Goal: Information Seeking & Learning: Check status

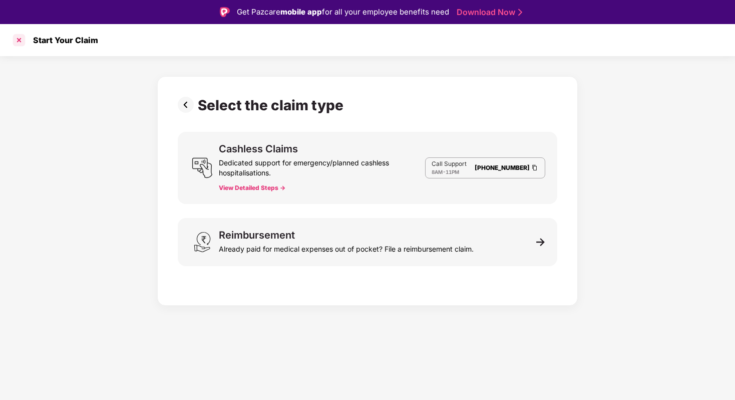
click at [21, 45] on div at bounding box center [19, 40] width 16 height 16
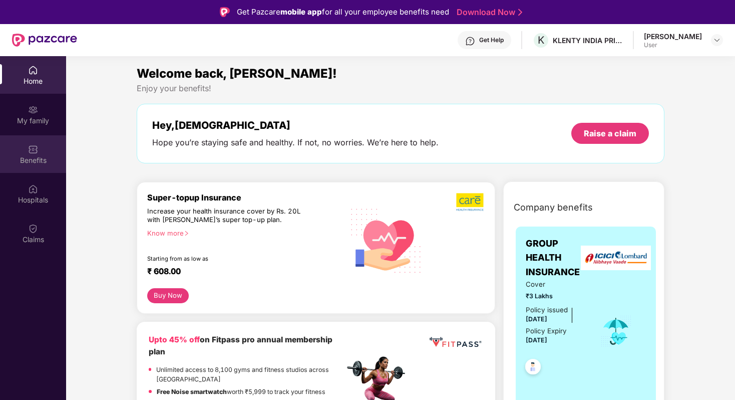
click at [40, 154] on div "Benefits" at bounding box center [33, 154] width 66 height 38
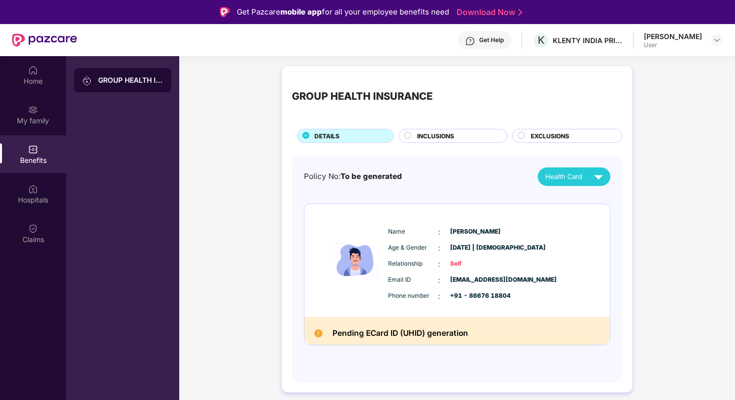
click at [171, 154] on div "GROUP HEALTH INSURANCE" at bounding box center [122, 256] width 113 height 400
drag, startPoint x: 470, startPoint y: 339, endPoint x: 333, endPoint y: 332, distance: 136.9
click at [333, 332] on div "Pending ECard ID (UHID) generation" at bounding box center [458, 331] width 306 height 29
click at [346, 260] on img at bounding box center [356, 259] width 60 height 87
click at [349, 271] on img at bounding box center [356, 259] width 60 height 87
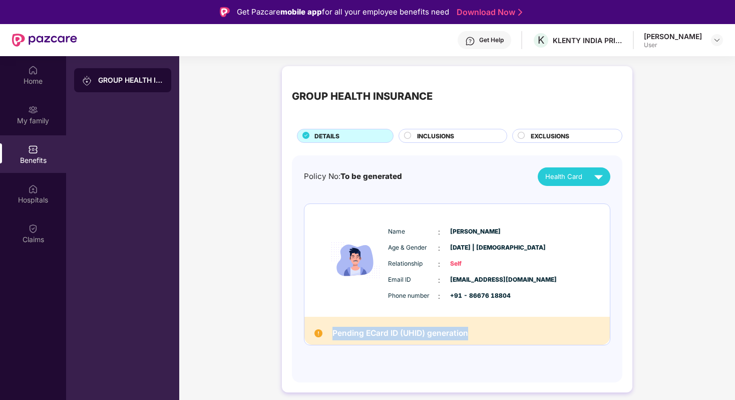
click at [355, 264] on img at bounding box center [356, 259] width 60 height 87
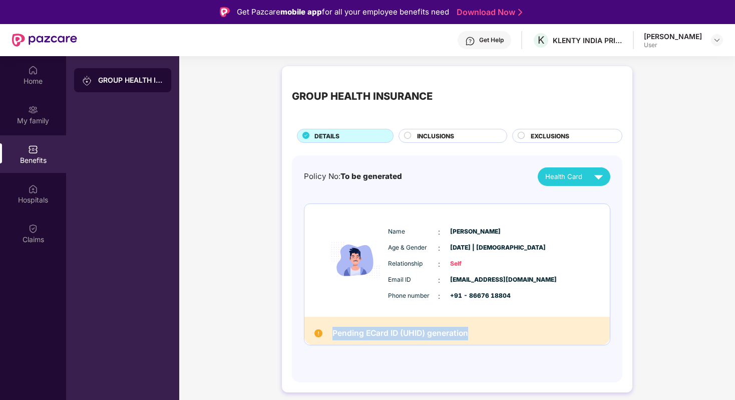
click at [355, 264] on img at bounding box center [356, 259] width 60 height 87
click at [455, 263] on span "Self" at bounding box center [475, 264] width 50 height 10
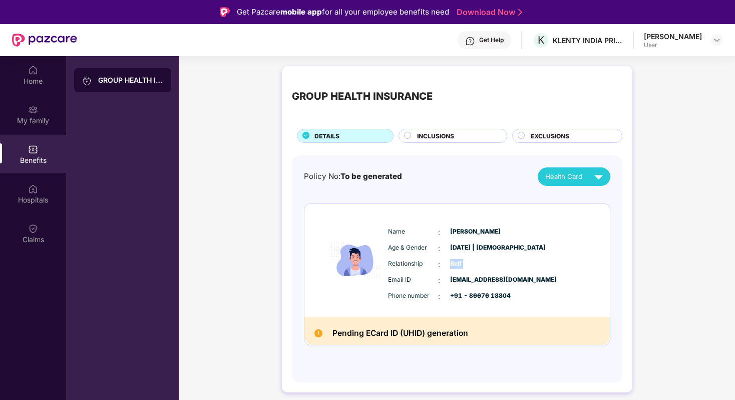
click at [465, 264] on span "Self" at bounding box center [475, 264] width 50 height 10
click at [455, 264] on span "Self" at bounding box center [475, 264] width 50 height 10
click at [479, 268] on div "Relationship : Self" at bounding box center [487, 263] width 199 height 11
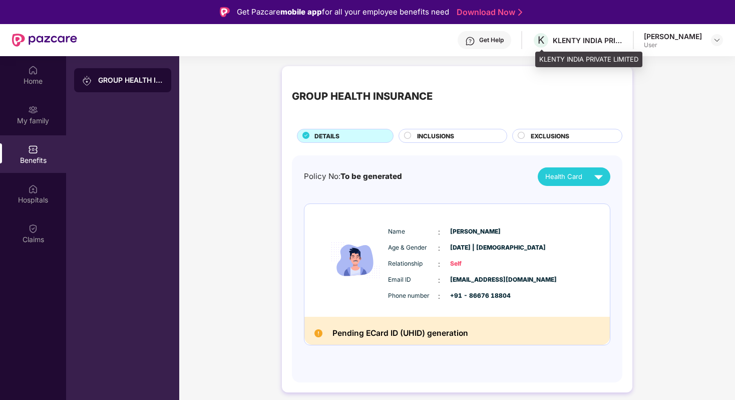
click at [573, 42] on div "KLENTY INDIA PRIVATE LIMITED" at bounding box center [588, 41] width 70 height 10
click at [544, 43] on span "K" at bounding box center [541, 40] width 7 height 12
click at [583, 58] on div "KLENTY INDIA PRIVATE LIMITED" at bounding box center [588, 60] width 107 height 16
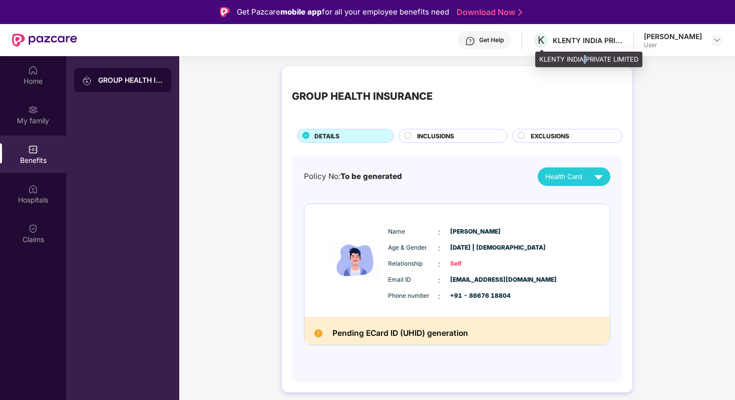
click at [583, 58] on div "KLENTY INDIA PRIVATE LIMITED" at bounding box center [588, 60] width 107 height 16
click at [584, 43] on div "KLENTY INDIA PRIVATE LIMITED" at bounding box center [588, 41] width 70 height 10
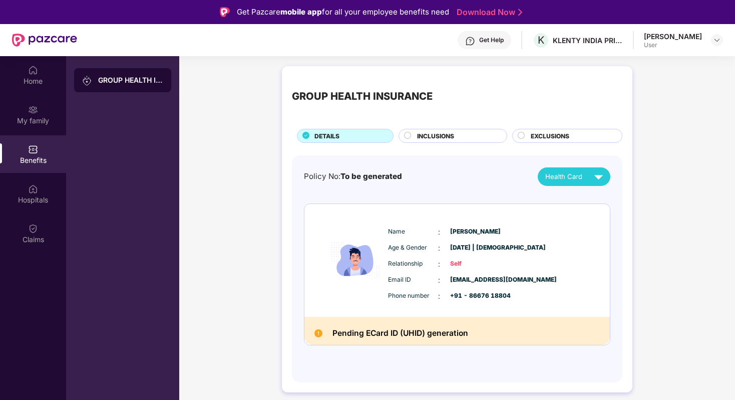
click at [548, 92] on div "GROUP HEALTH INSURANCE" at bounding box center [457, 96] width 331 height 41
click at [433, 100] on div "GROUP HEALTH INSURANCE" at bounding box center [362, 96] width 141 height 16
